Goal: Task Accomplishment & Management: Use online tool/utility

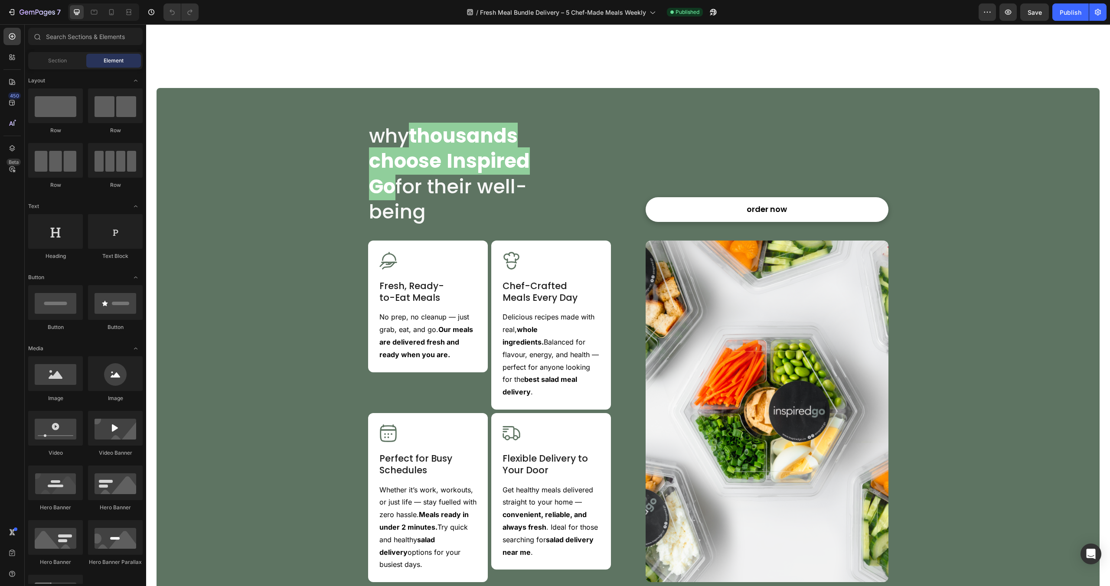
scroll to position [782, 0]
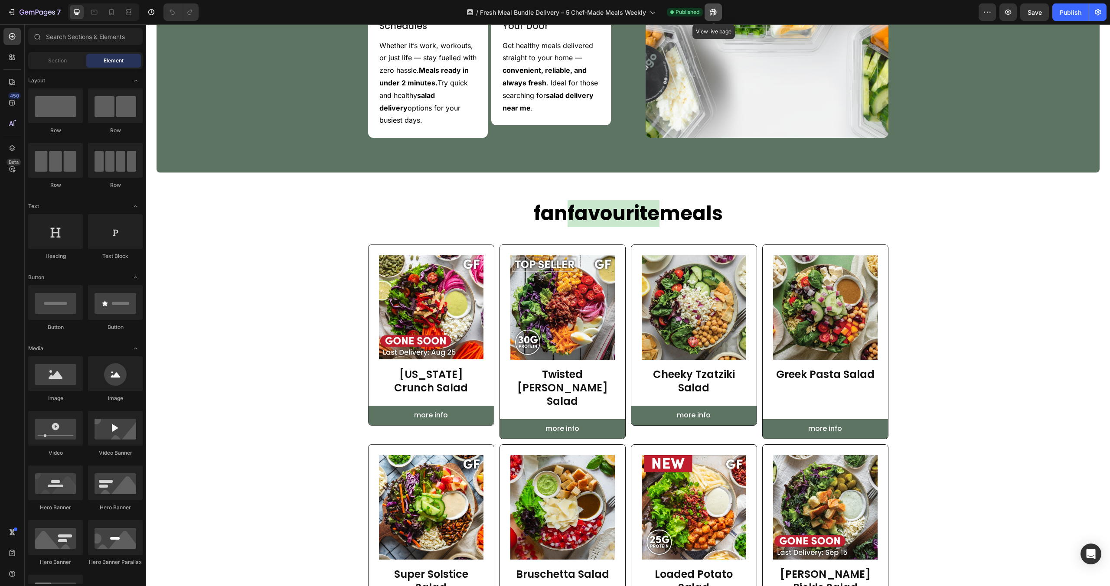
click at [713, 14] on icon "button" at bounding box center [713, 12] width 9 height 9
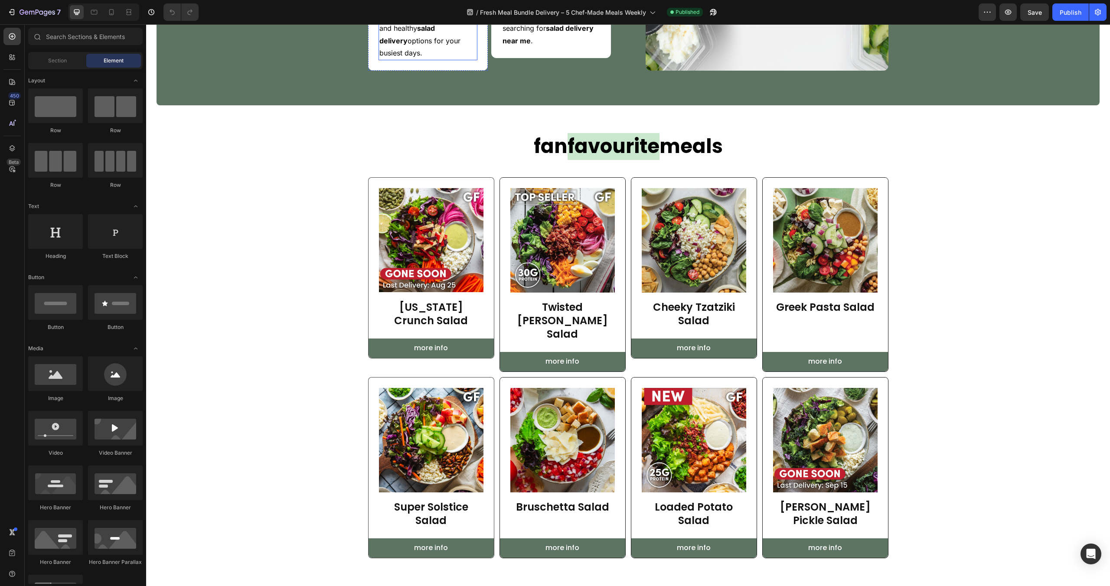
scroll to position [868, 0]
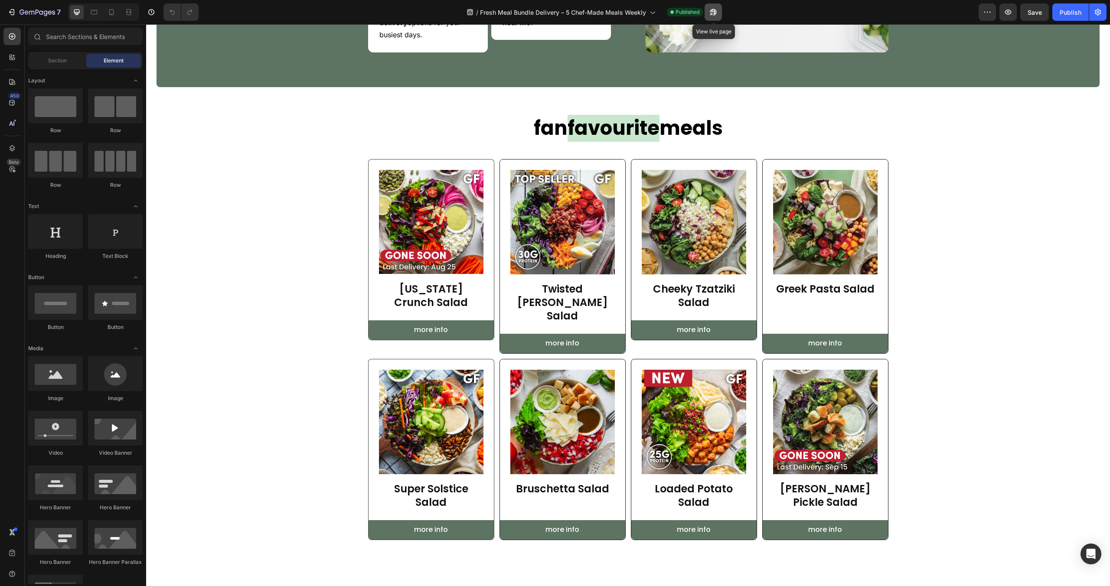
click at [712, 15] on icon "button" at bounding box center [711, 14] width 2 height 2
click at [372, 235] on div "Product Images [US_STATE] Crunch Salad Product Title Product Row" at bounding box center [431, 240] width 125 height 161
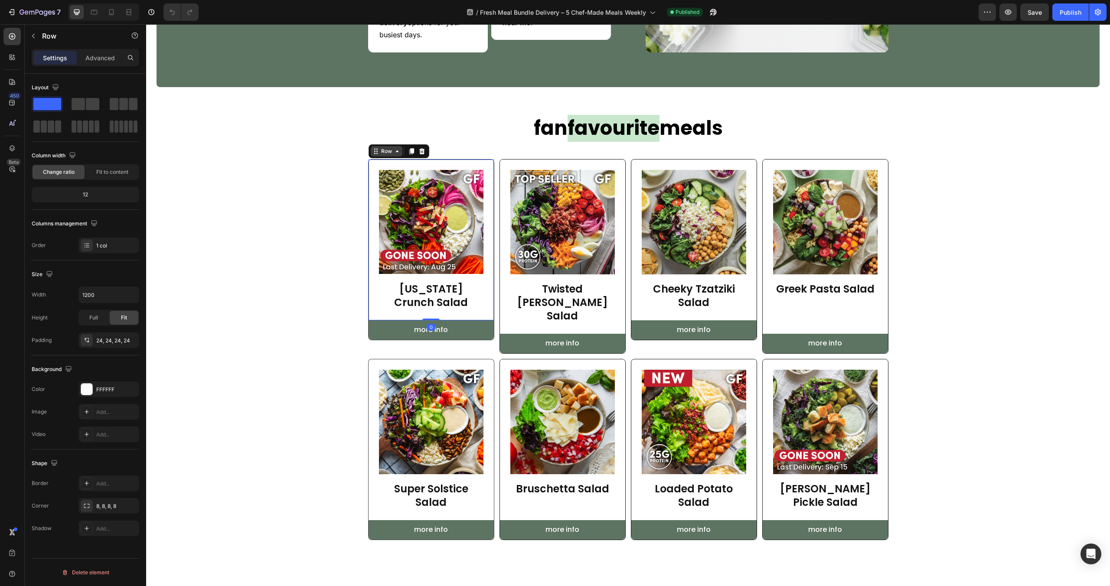
click at [379, 148] on icon at bounding box center [375, 151] width 7 height 7
click at [411, 281] on h1 "[US_STATE] Crunch Salad" at bounding box center [431, 295] width 105 height 29
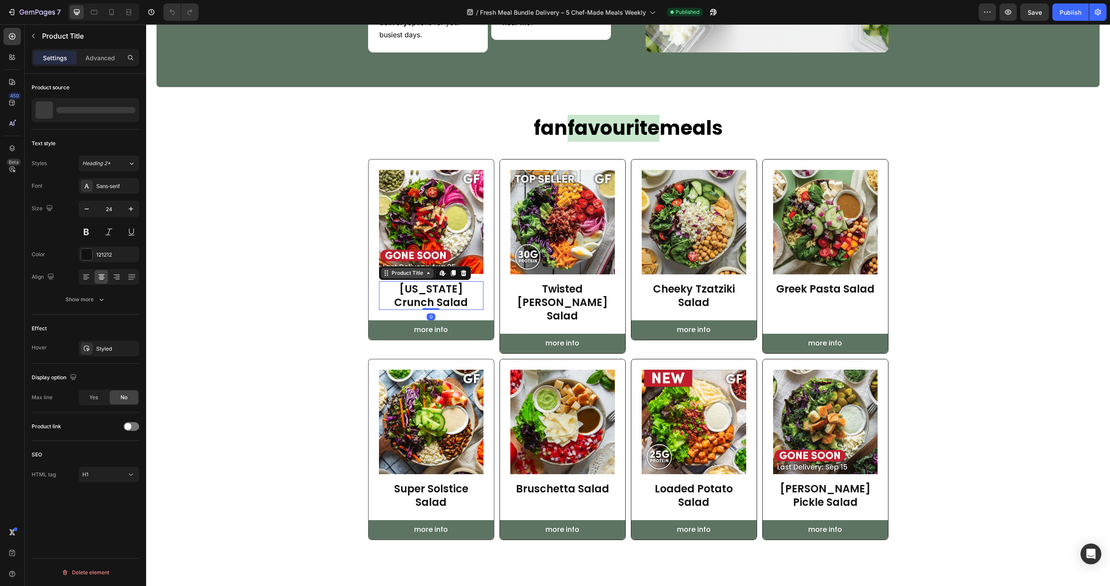
click at [404, 269] on div "Product Title" at bounding box center [407, 273] width 35 height 8
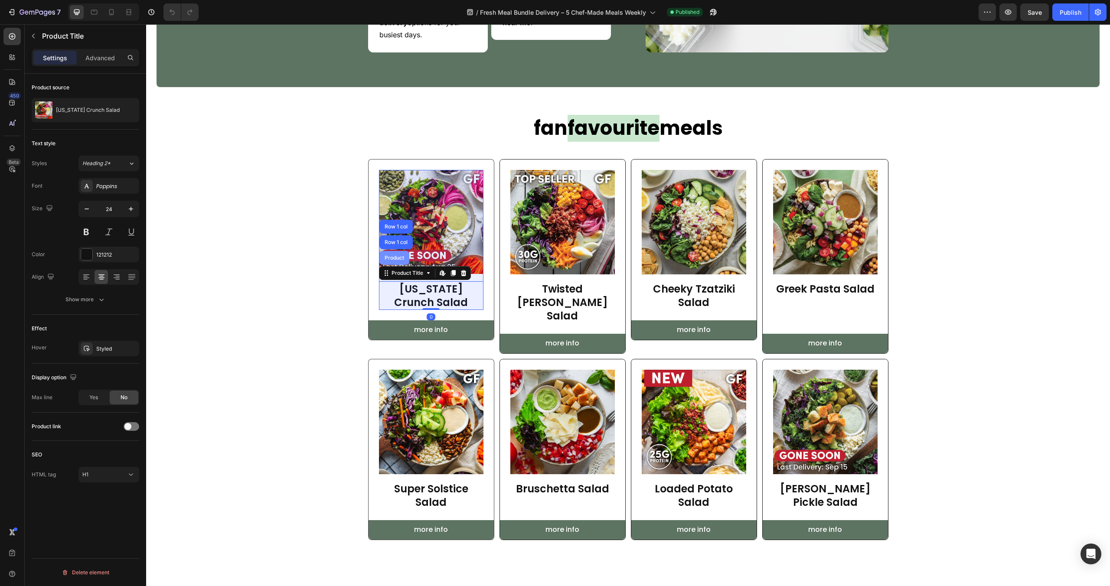
click at [402, 255] on div "Product" at bounding box center [394, 257] width 23 height 5
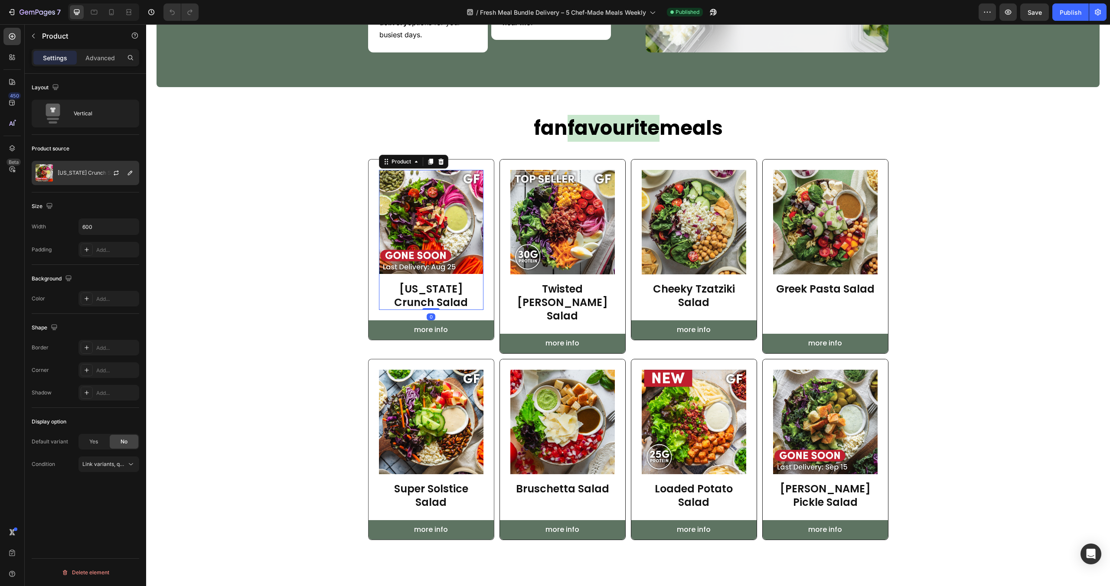
click at [105, 173] on div at bounding box center [120, 172] width 38 height 23
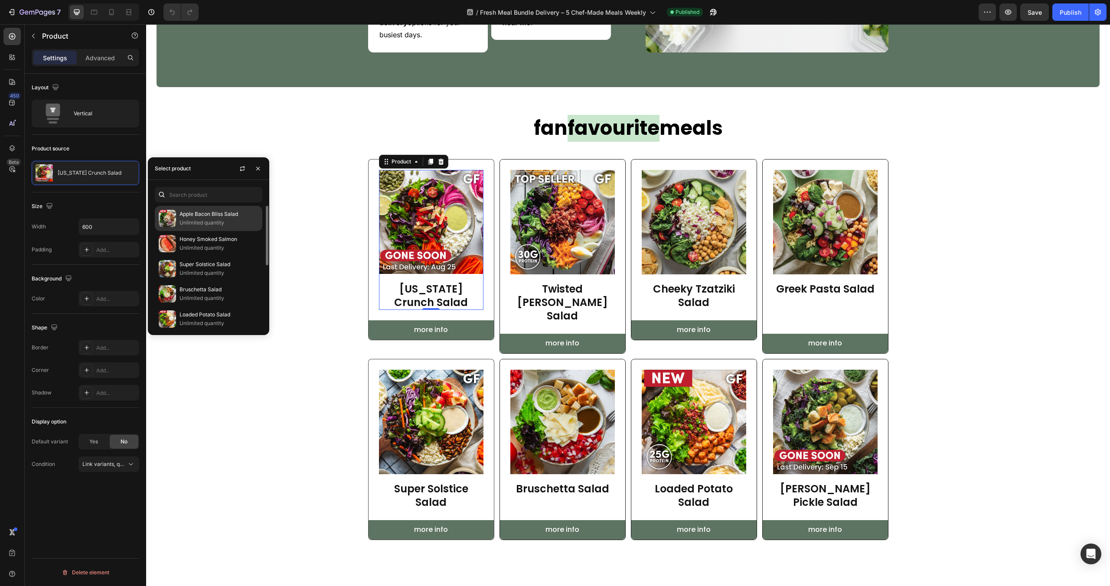
click at [218, 221] on p "Unlimited quantity" at bounding box center [219, 223] width 79 height 9
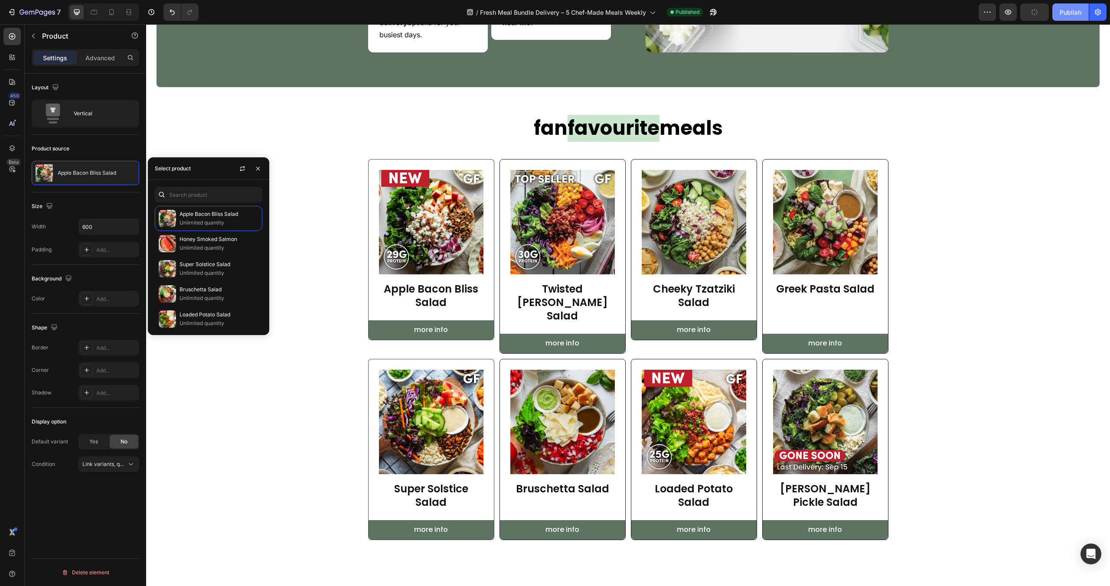
click at [1066, 14] on div "Publish" at bounding box center [1071, 12] width 22 height 9
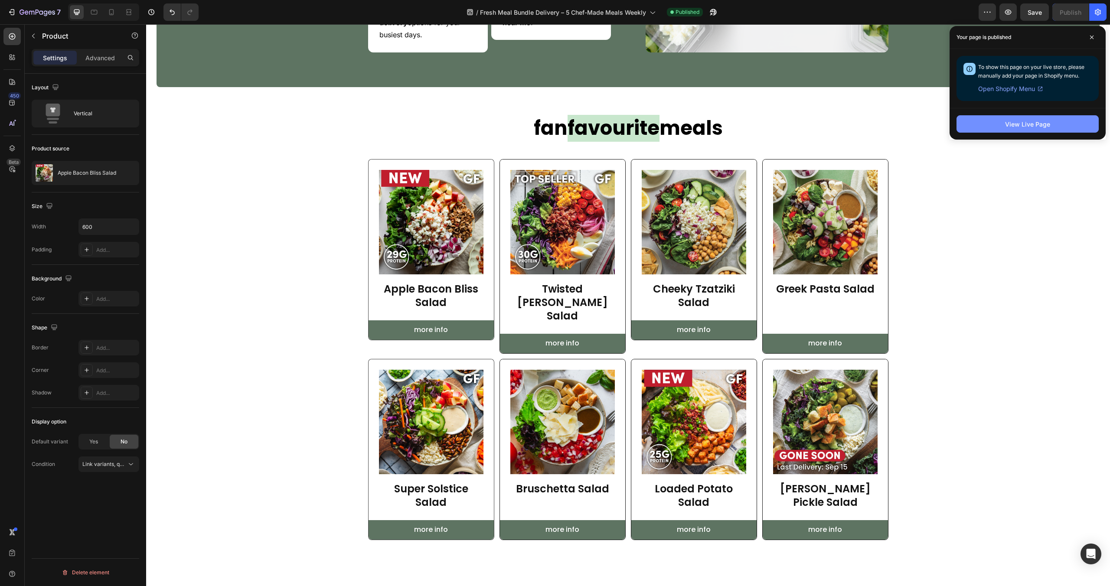
click at [986, 122] on button "View Live Page" at bounding box center [1028, 123] width 142 height 17
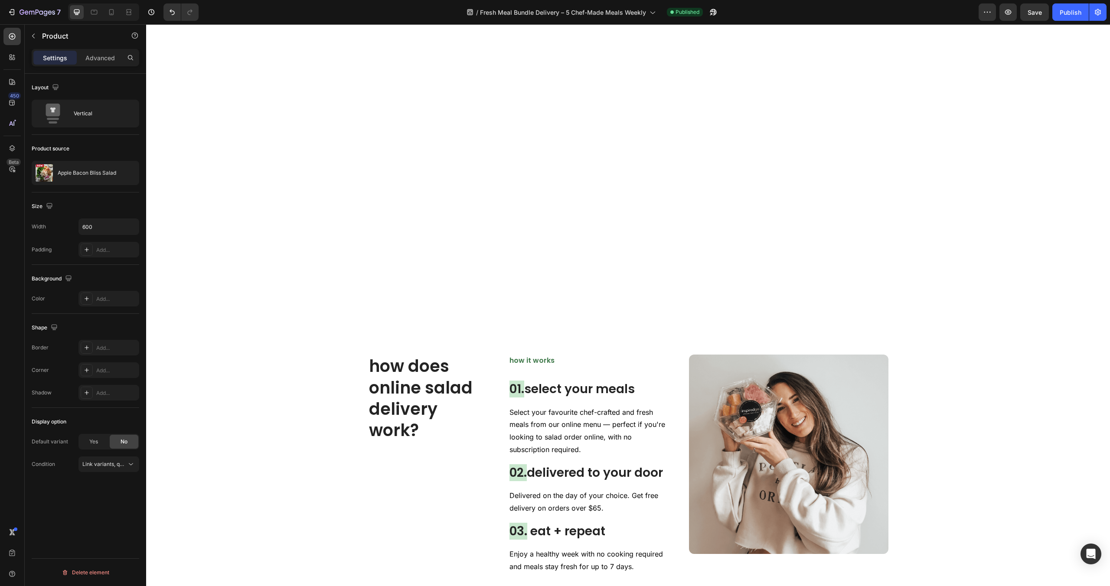
scroll to position [1926, 0]
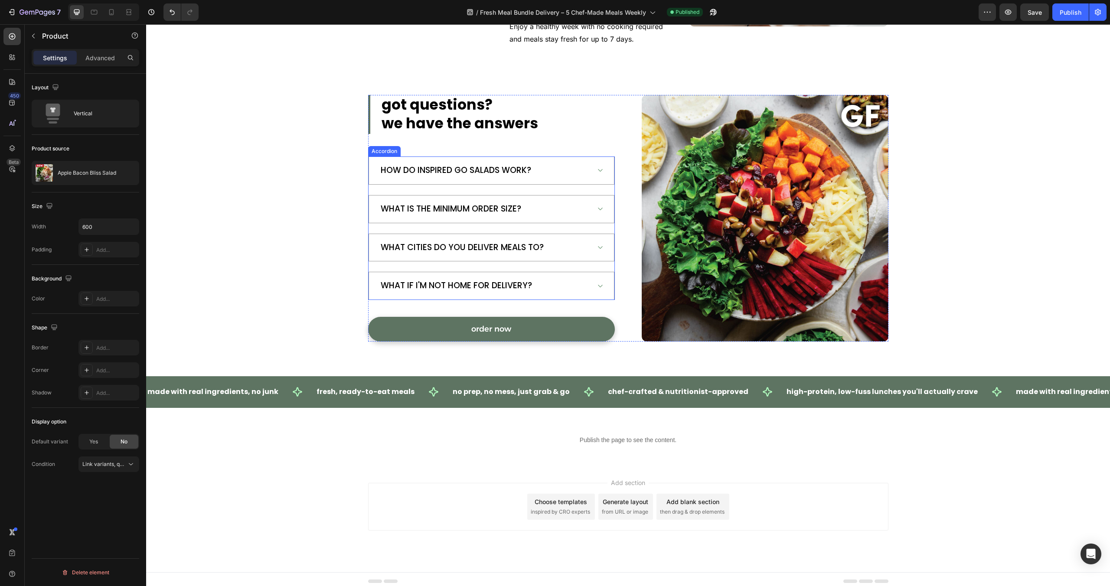
click at [597, 244] on icon at bounding box center [600, 247] width 7 height 7
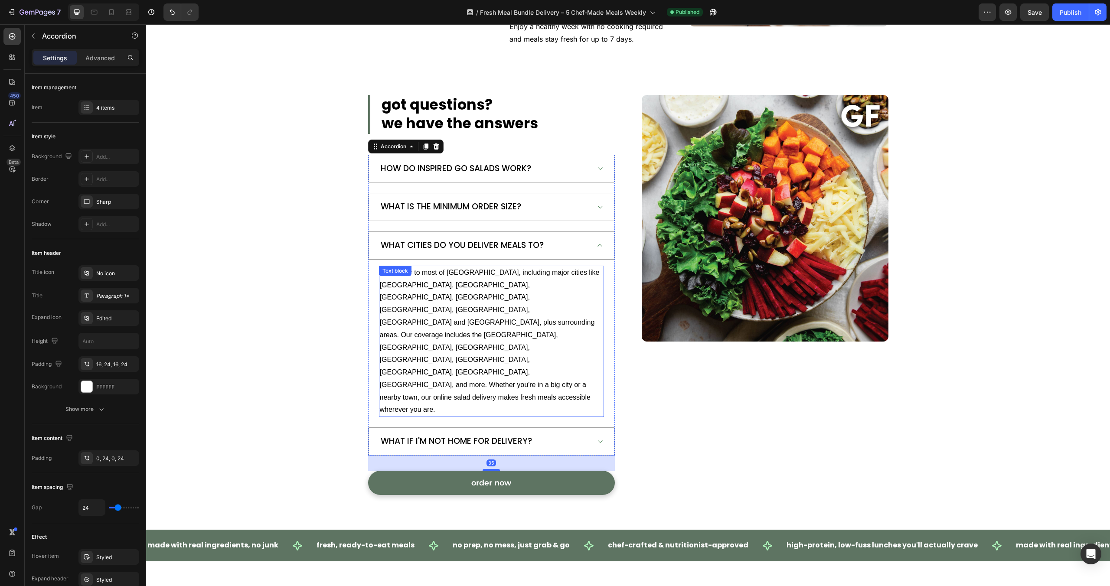
click at [439, 287] on p "We deliver to most of [GEOGRAPHIC_DATA], including major cities like [GEOGRAPHI…" at bounding box center [491, 342] width 223 height 150
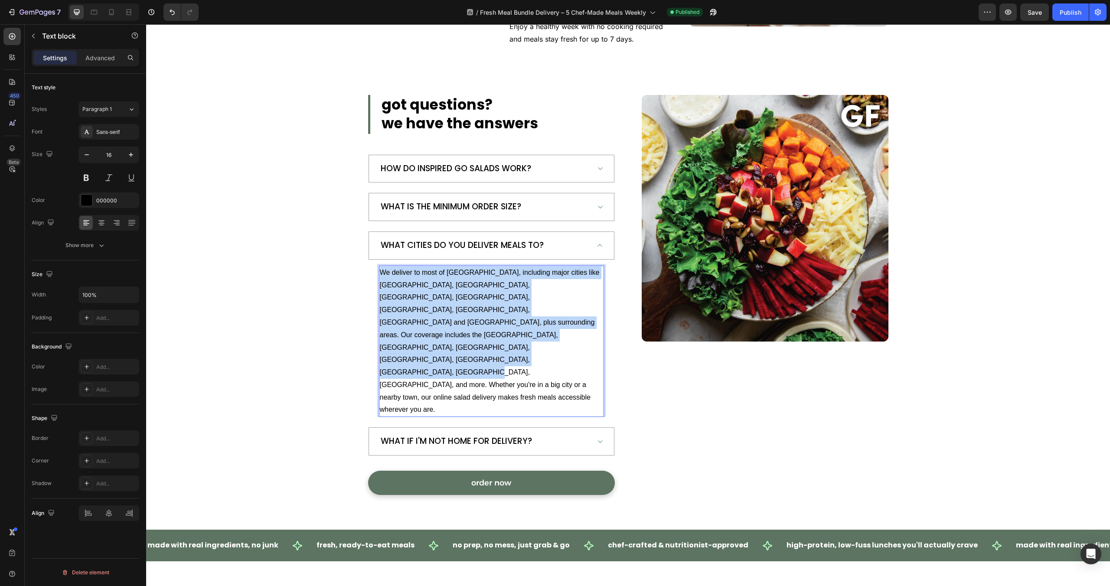
click at [439, 287] on p "We deliver to most of [GEOGRAPHIC_DATA], including major cities like [GEOGRAPHI…" at bounding box center [491, 342] width 223 height 150
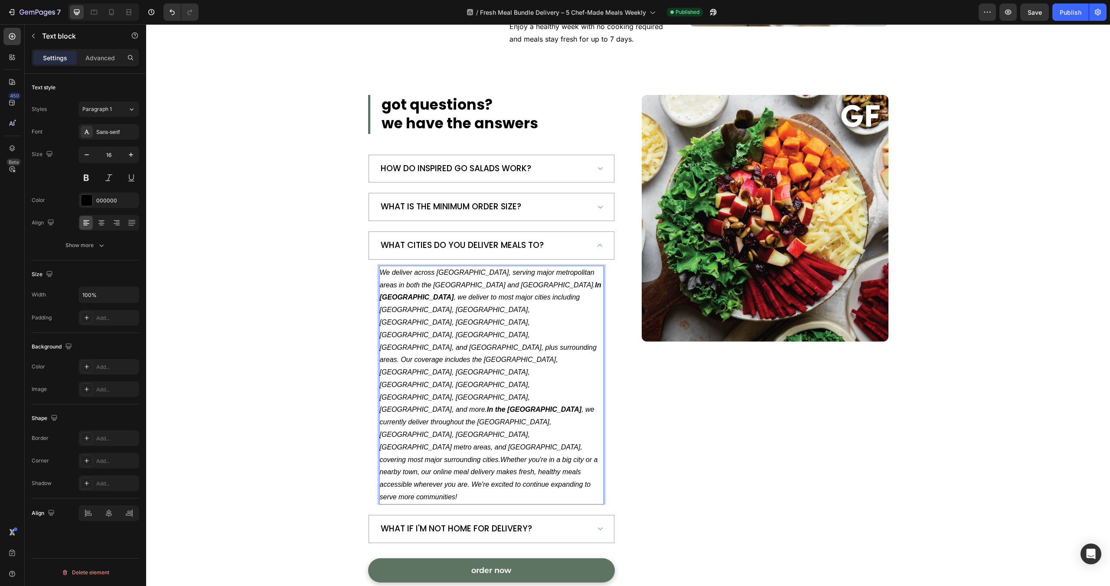
click at [490, 285] on strong "In [GEOGRAPHIC_DATA]" at bounding box center [491, 291] width 222 height 20
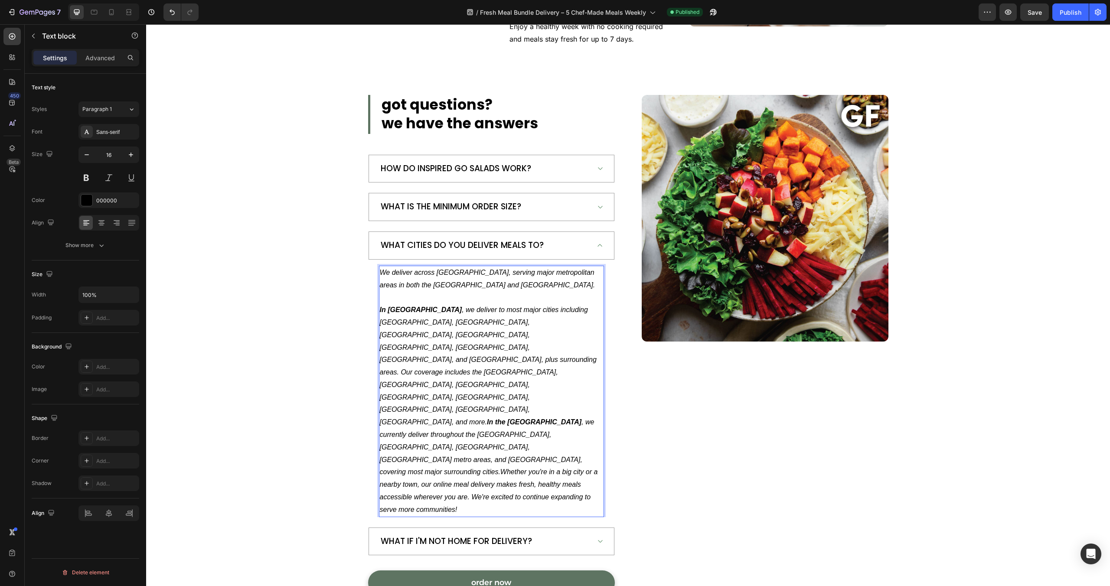
click at [487, 418] on strong "In the [GEOGRAPHIC_DATA]" at bounding box center [534, 421] width 95 height 7
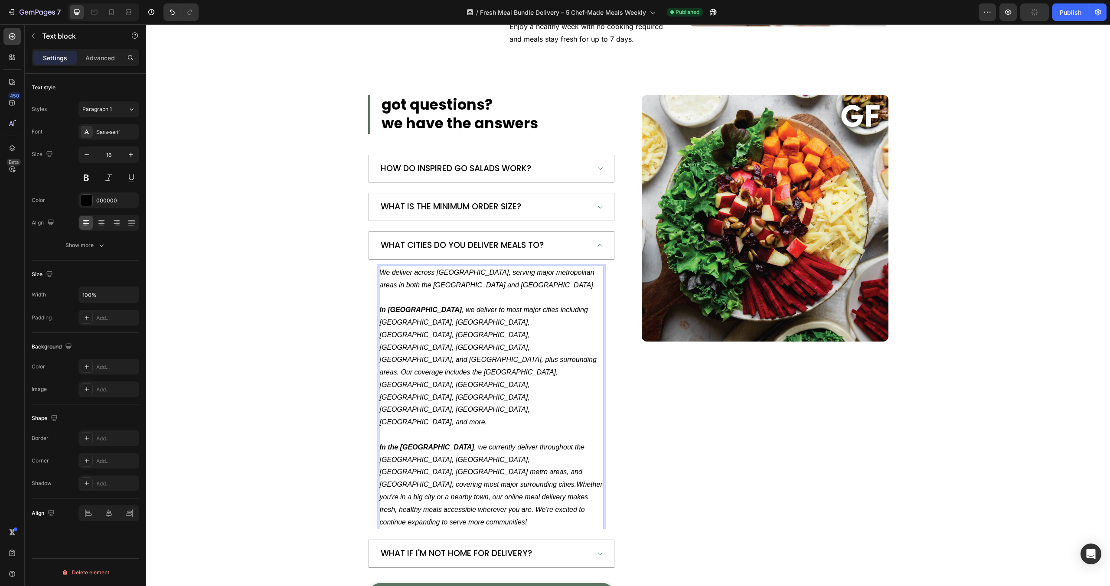
click at [563, 444] on icon "In the [GEOGRAPHIC_DATA] , we currently deliver throughout the [GEOGRAPHIC_DATA…" at bounding box center [491, 485] width 223 height 82
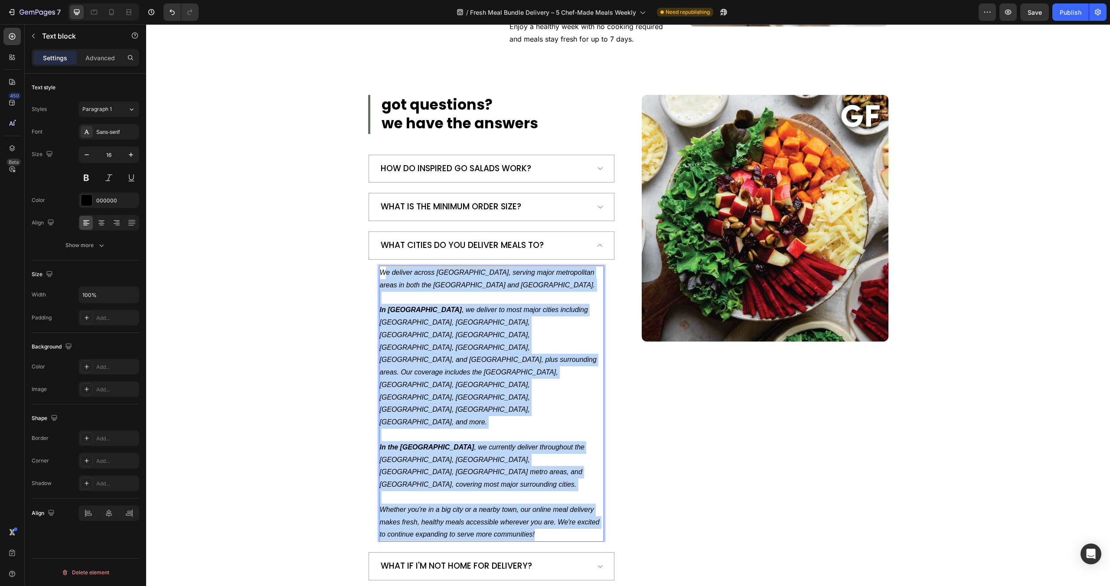
drag, startPoint x: 547, startPoint y: 459, endPoint x: 383, endPoint y: 274, distance: 247.0
click at [383, 274] on div "We deliver across [GEOGRAPHIC_DATA], serving major metropolitan areas in both t…" at bounding box center [491, 404] width 225 height 277
drag, startPoint x: 380, startPoint y: 271, endPoint x: 538, endPoint y: 460, distance: 246.2
click at [538, 460] on div "We deliver across [GEOGRAPHIC_DATA], serving major metropolitan areas in both t…" at bounding box center [491, 404] width 225 height 277
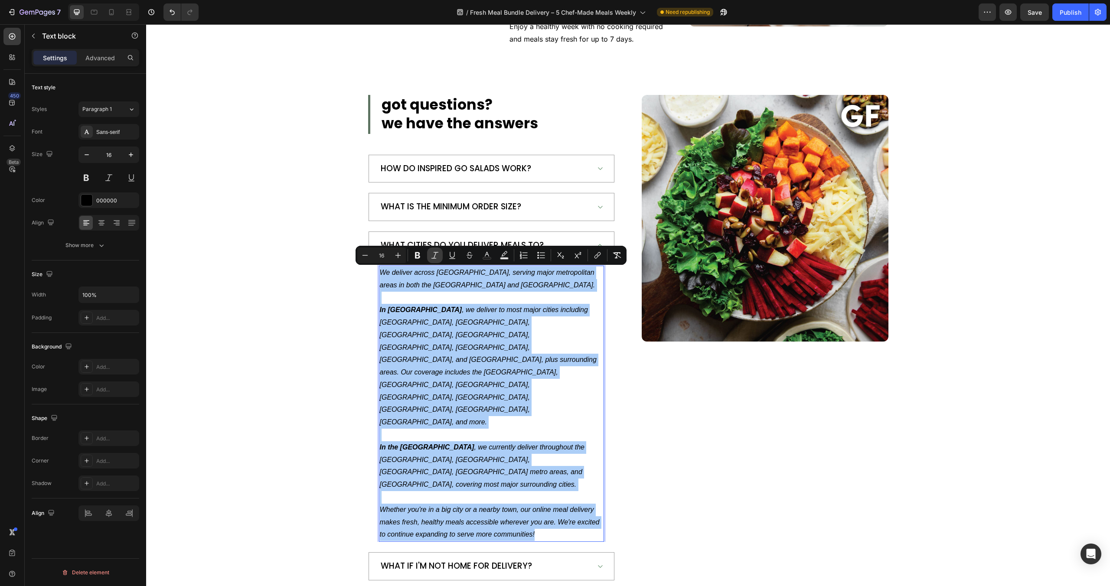
click at [436, 257] on icon "Editor contextual toolbar" at bounding box center [435, 255] width 9 height 9
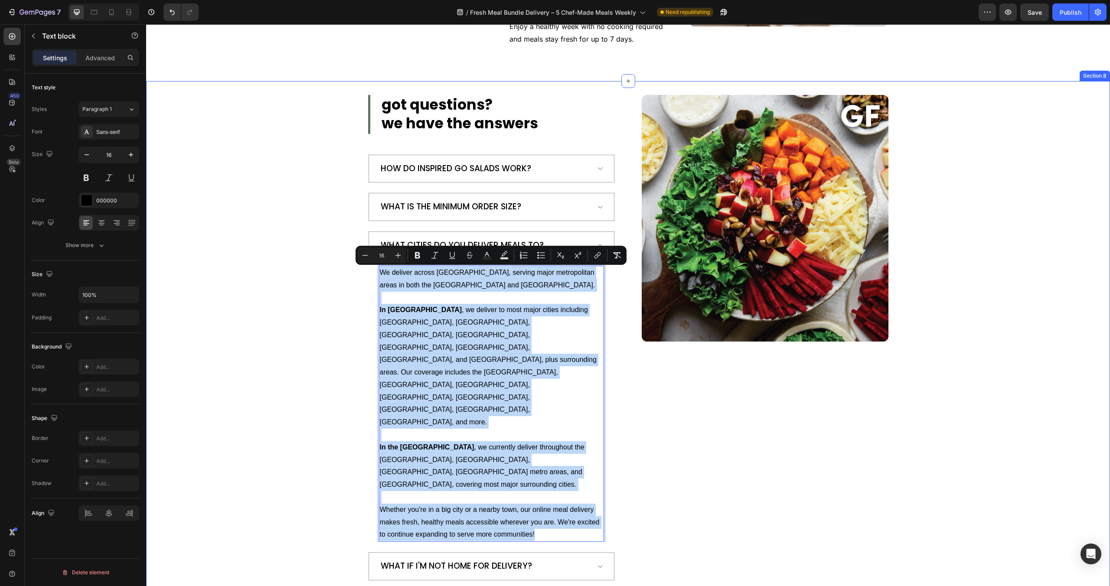
click at [320, 322] on div "got questions? we have the answers Heading HOW DO INSPIRED GO SALADS WORK? WHAT…" at bounding box center [628, 358] width 943 height 526
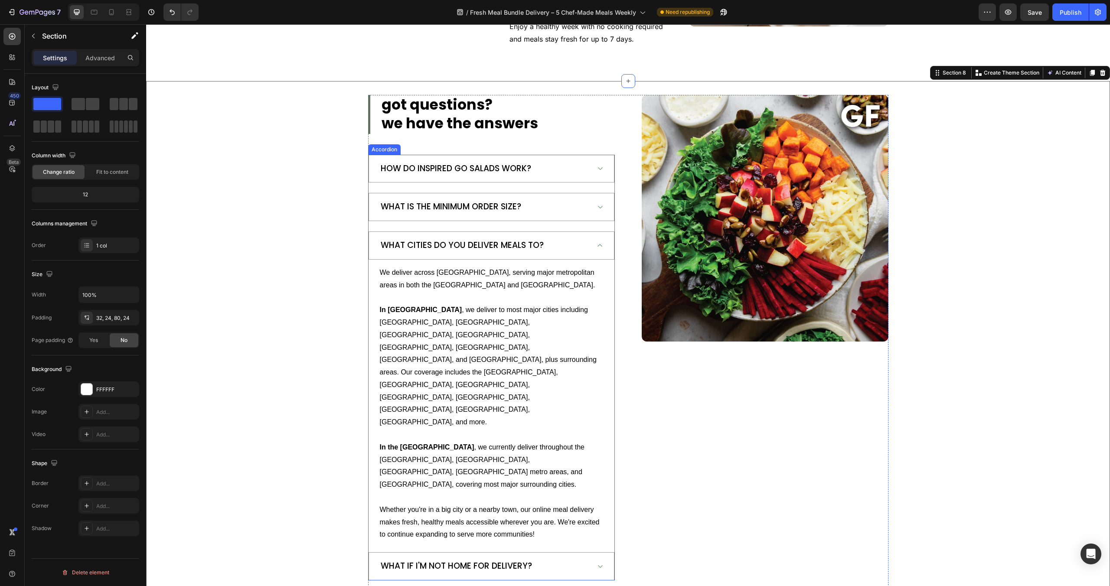
click at [605, 207] on div "WHAT IS THE MINIMUM ORDER SIZE?" at bounding box center [492, 207] width 246 height 28
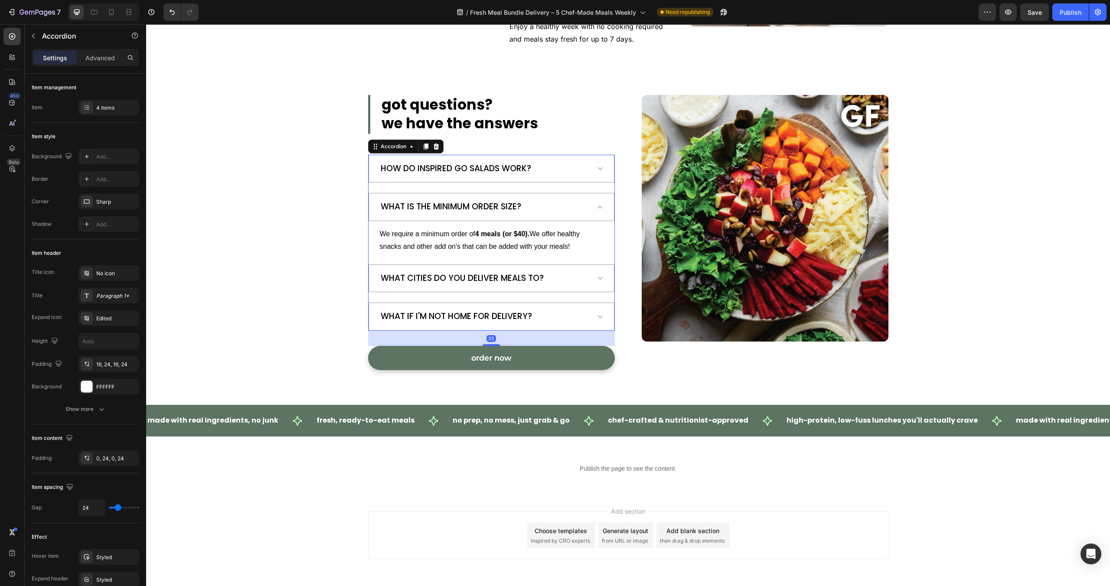
click at [471, 247] on p "We require a minimum order of 4 meals (or $40). We offer healthy snacks and oth…" at bounding box center [491, 240] width 223 height 25
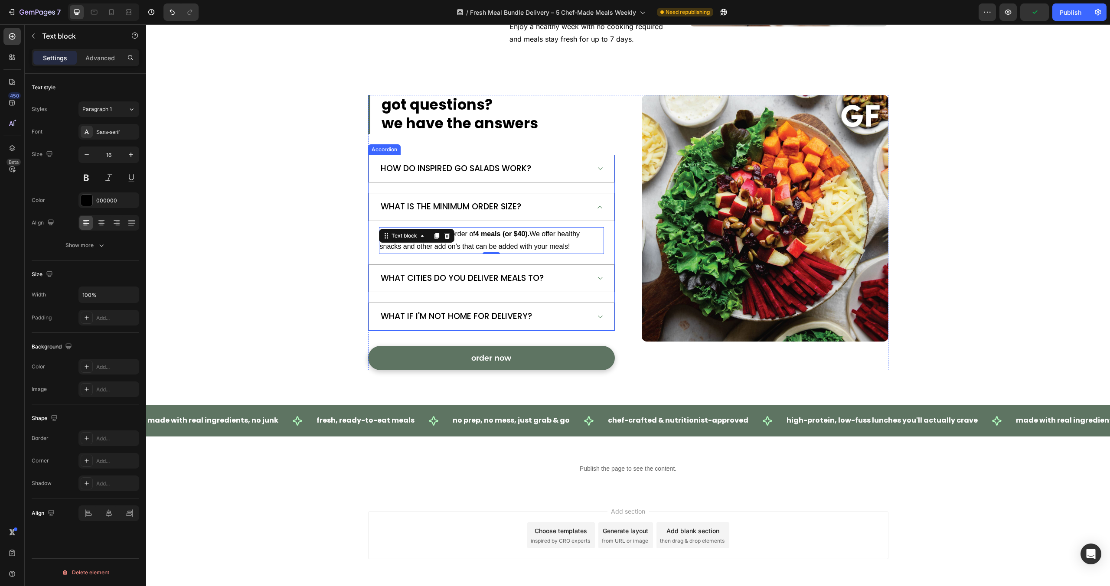
click at [602, 204] on icon at bounding box center [600, 207] width 7 height 7
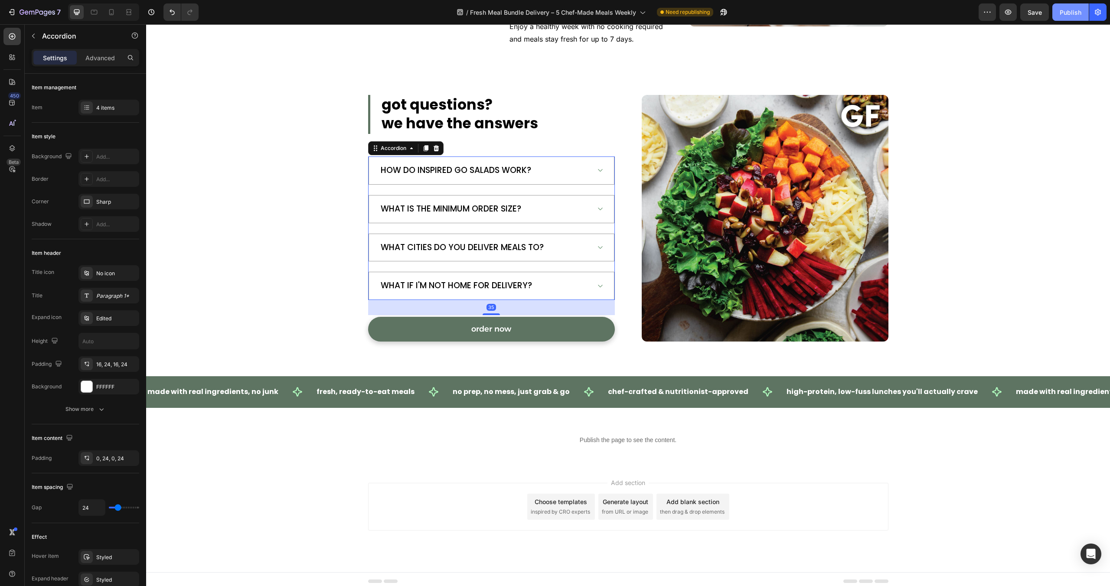
click at [1064, 14] on div "Publish" at bounding box center [1071, 12] width 22 height 9
